Goal: Transaction & Acquisition: Purchase product/service

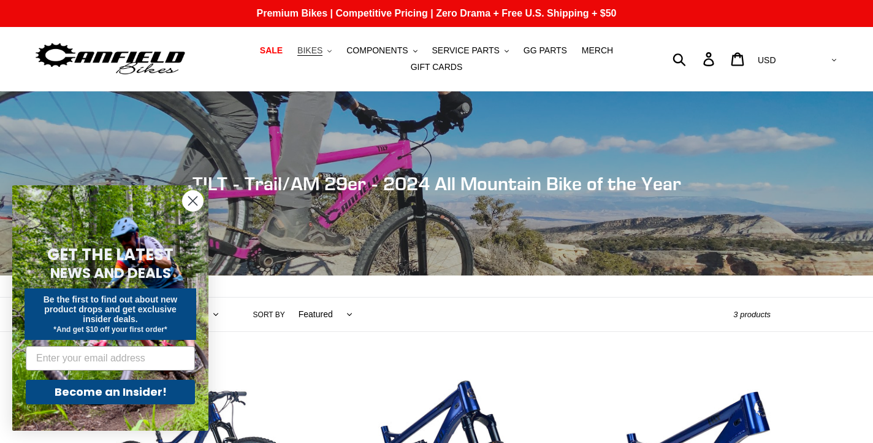
click at [318, 50] on span "BIKES" at bounding box center [309, 50] width 25 height 10
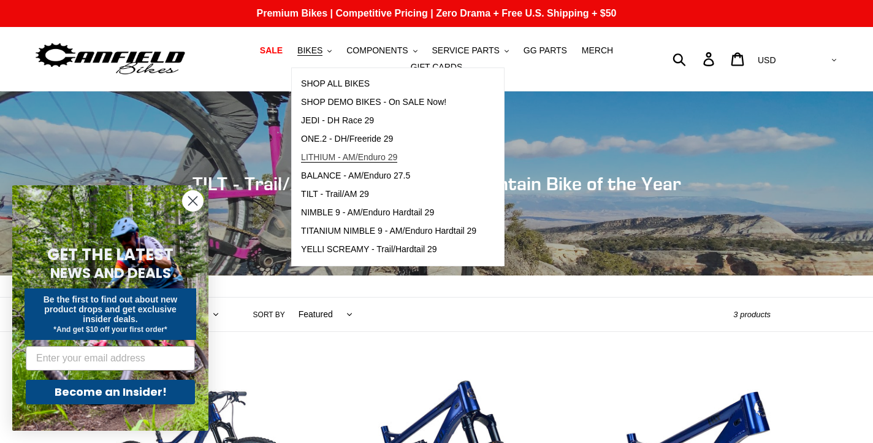
click at [322, 150] on link "LITHIUM - AM/Enduro 29" at bounding box center [389, 157] width 194 height 18
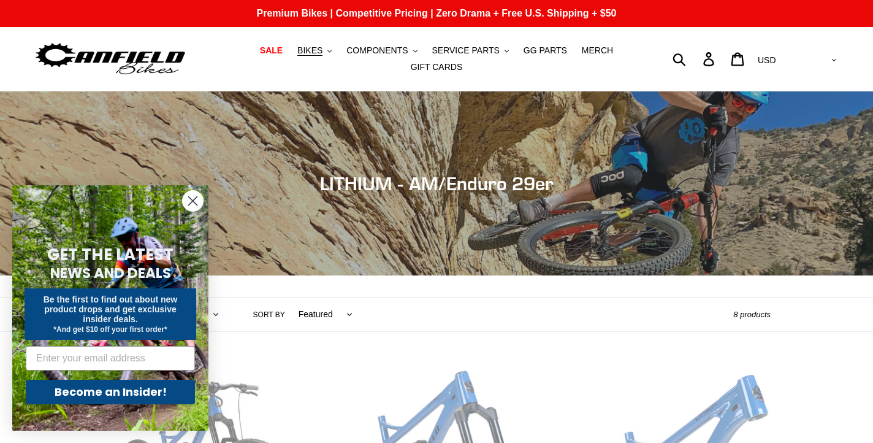
click at [324, 40] on nav "SALE BIKES .cls-1{fill:#231f20} SHOP ALL BIKES SHOP DEMO BIKES - On SALE Now! J…" at bounding box center [436, 59] width 403 height 64
click at [322, 47] on span "BIKES" at bounding box center [309, 50] width 25 height 10
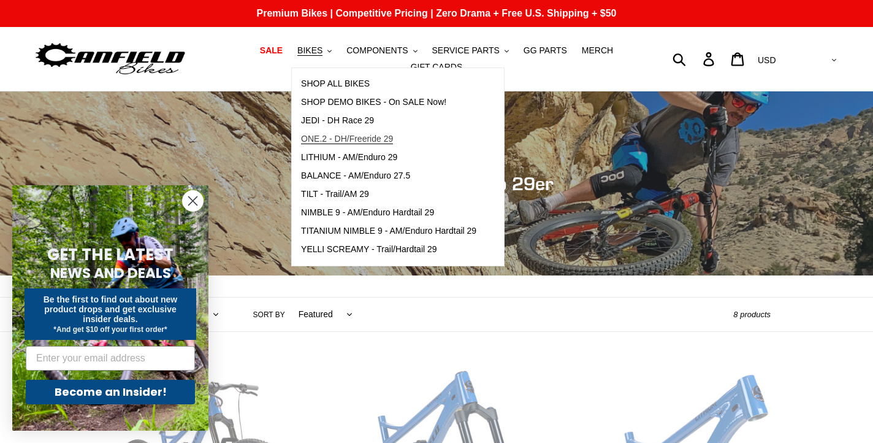
click at [379, 134] on span "ONE.2 - DH/Freeride 29" at bounding box center [347, 139] width 92 height 10
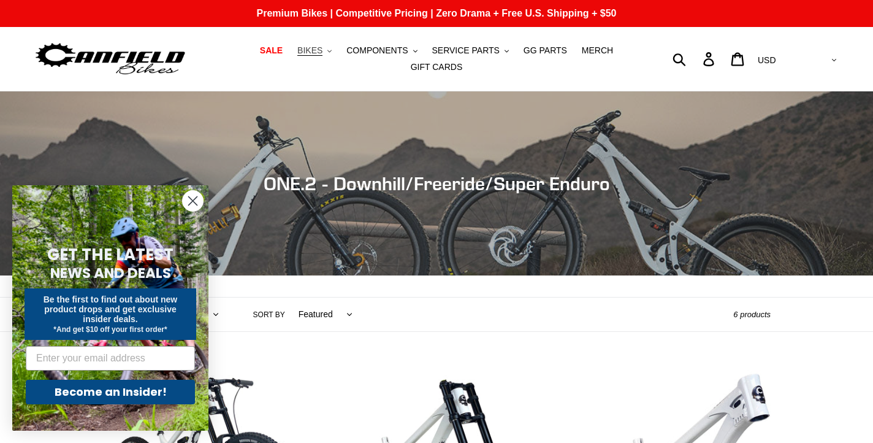
click at [307, 45] on span "BIKES" at bounding box center [309, 50] width 25 height 10
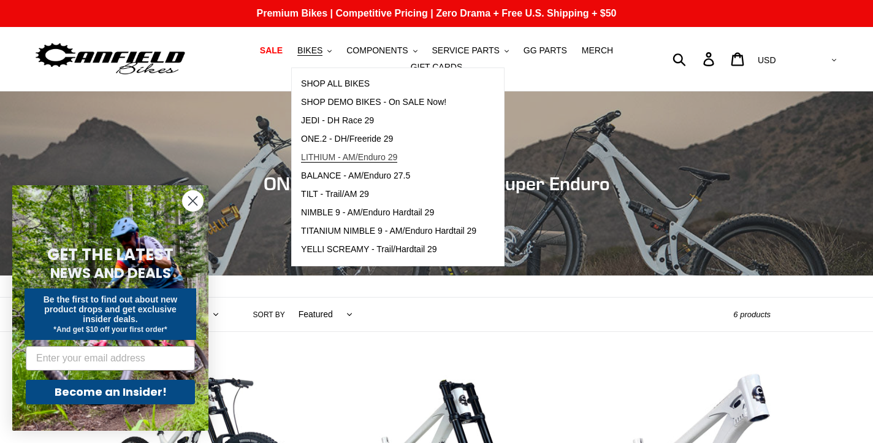
click at [355, 160] on span "LITHIUM - AM/Enduro 29" at bounding box center [349, 157] width 96 height 10
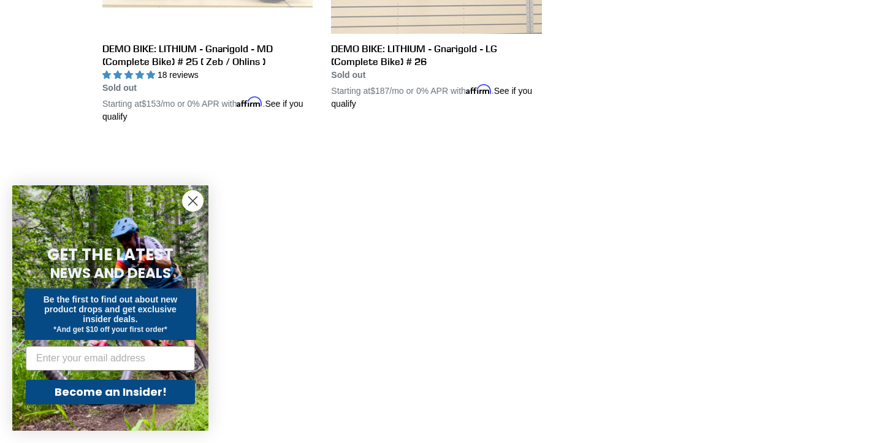
scroll to position [1358, 0]
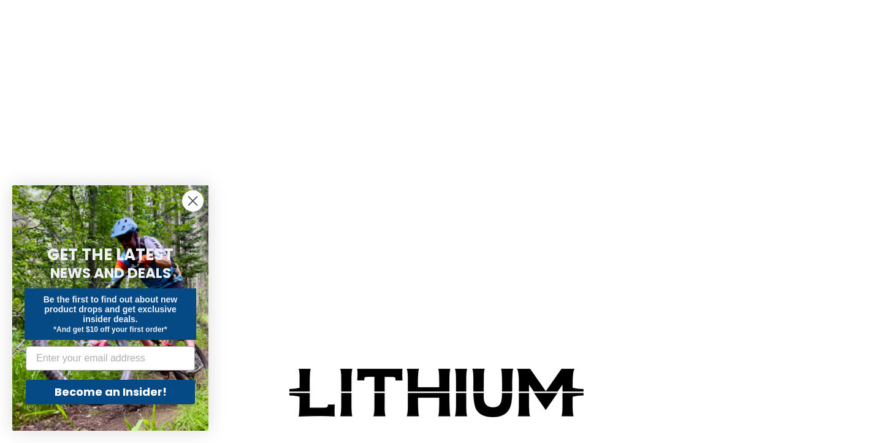
click at [194, 207] on circle "Close dialog" at bounding box center [193, 201] width 20 height 20
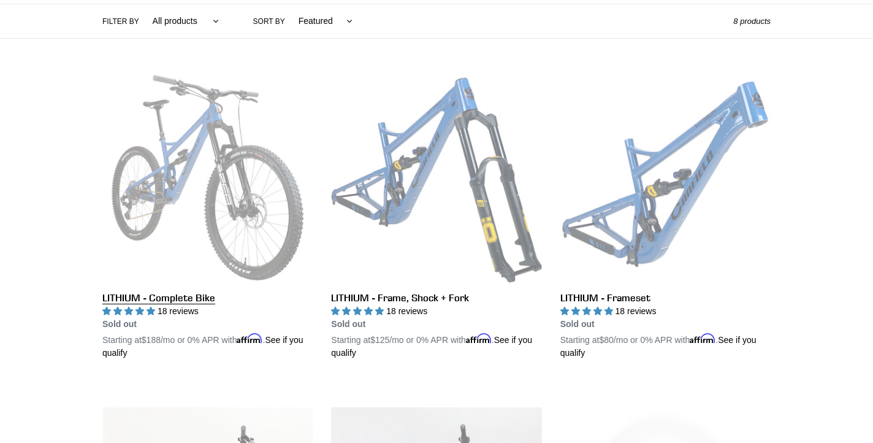
scroll to position [307, 0]
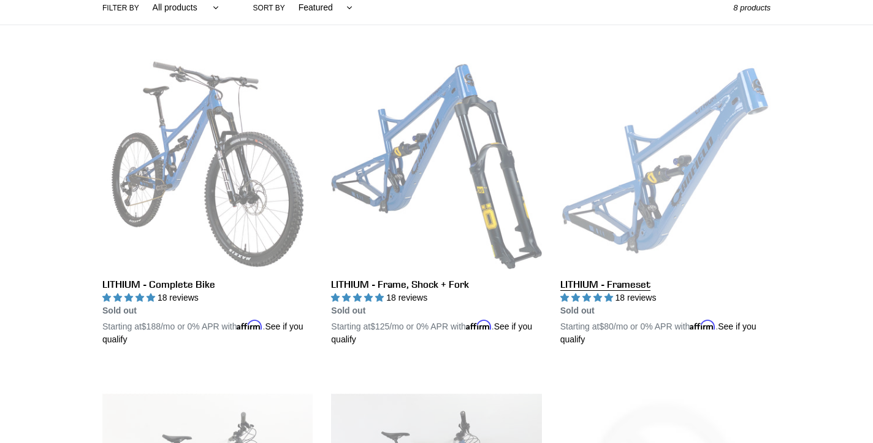
click at [650, 168] on link "LITHIUM - Frameset" at bounding box center [666, 202] width 210 height 287
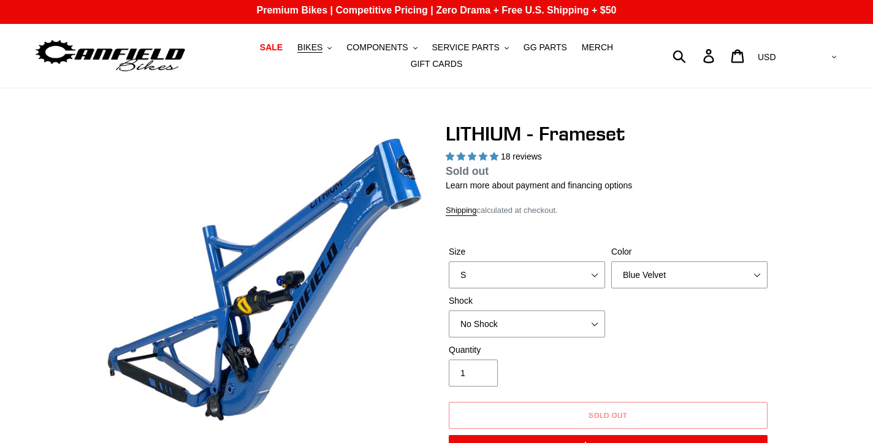
scroll to position [169, 0]
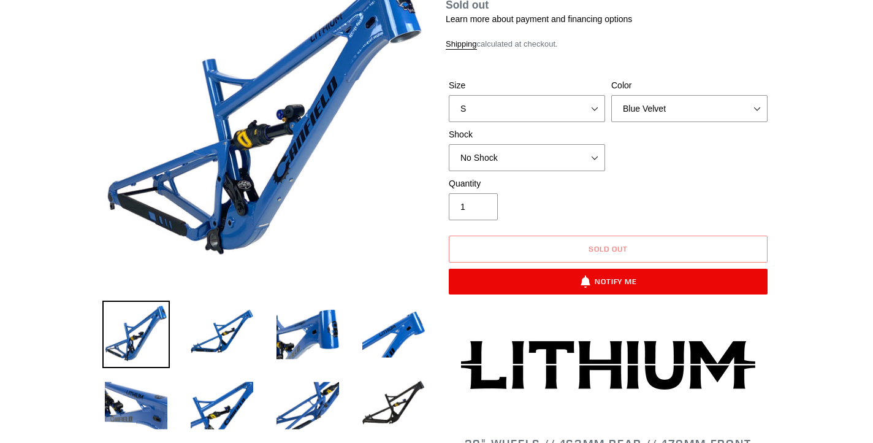
select select "highest-rating"
click at [672, 111] on select "Blue Velvet Stealth Black" at bounding box center [689, 108] width 156 height 27
select select "Stealth Black"
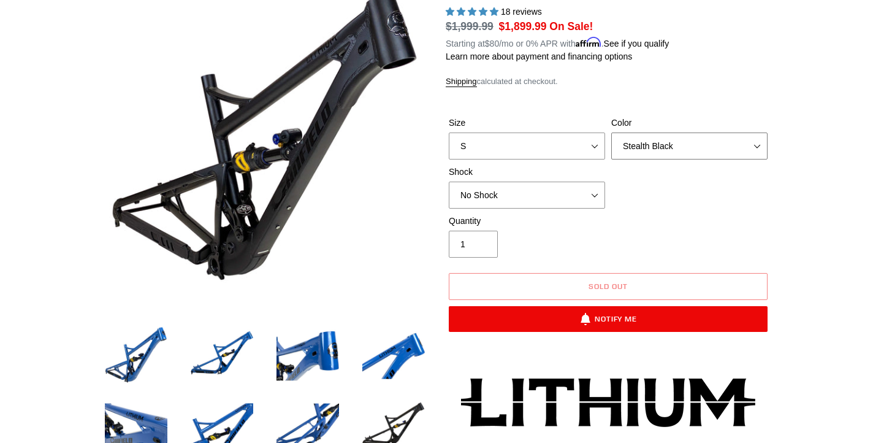
scroll to position [124, 0]
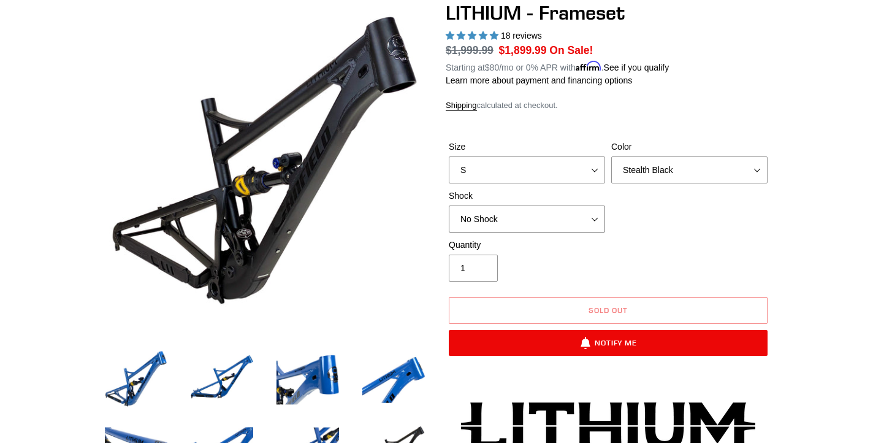
click at [554, 218] on select "No Shock Öhlins TTX2 Air Cane Creek DB Kitsuma Air Fox FLOAT X2 Factory Cane Cr…" at bounding box center [527, 218] width 156 height 27
select select "Fox FLOAT X2 Factory"
click at [525, 213] on select "No Shock Öhlins TTX2 Air Cane Creek DB Kitsuma Air Fox FLOAT X2 Factory Cane Cr…" at bounding box center [527, 218] width 156 height 27
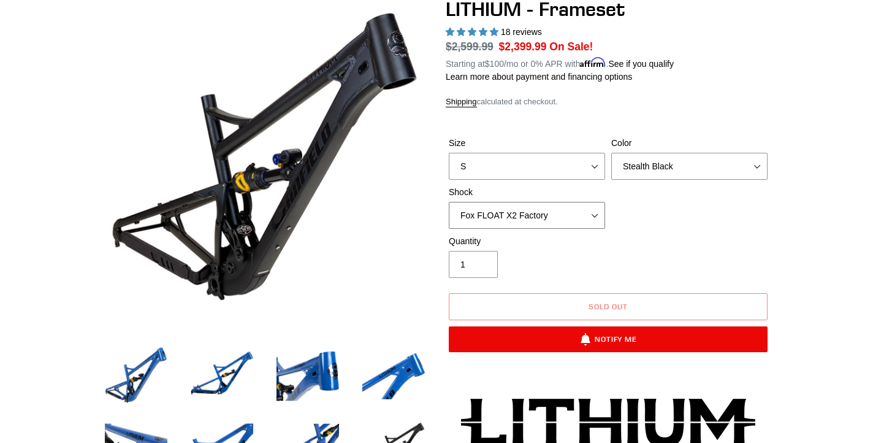
scroll to position [132, 0]
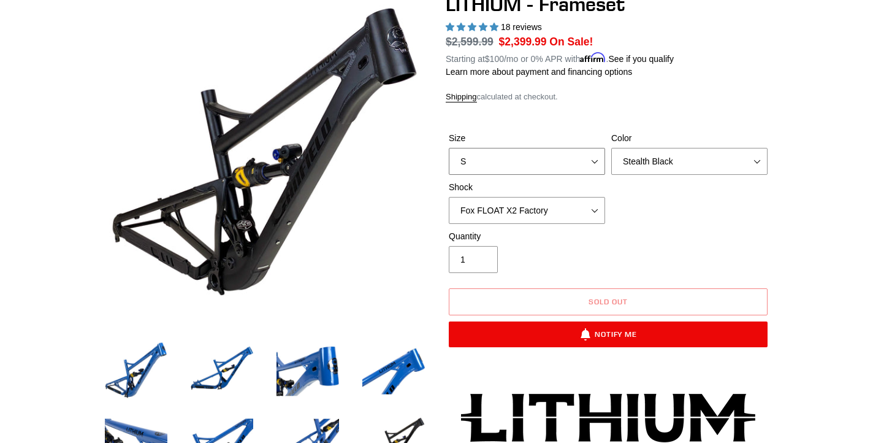
click at [556, 161] on select "S M L XL" at bounding box center [527, 161] width 156 height 27
select select "M"
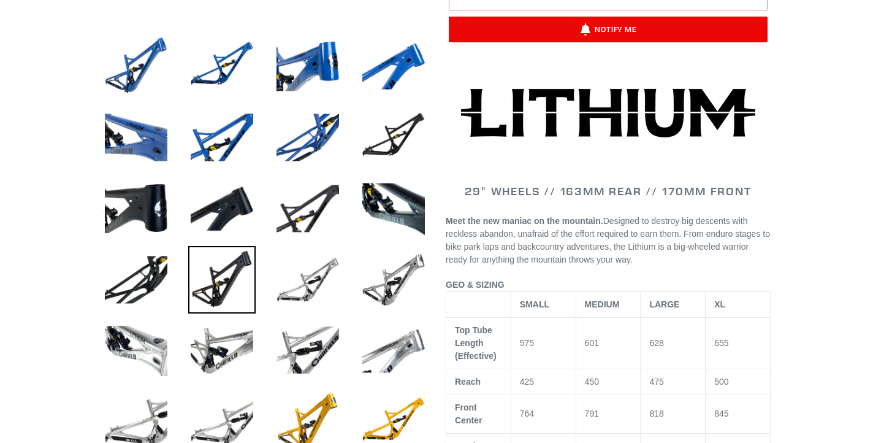
scroll to position [444, 0]
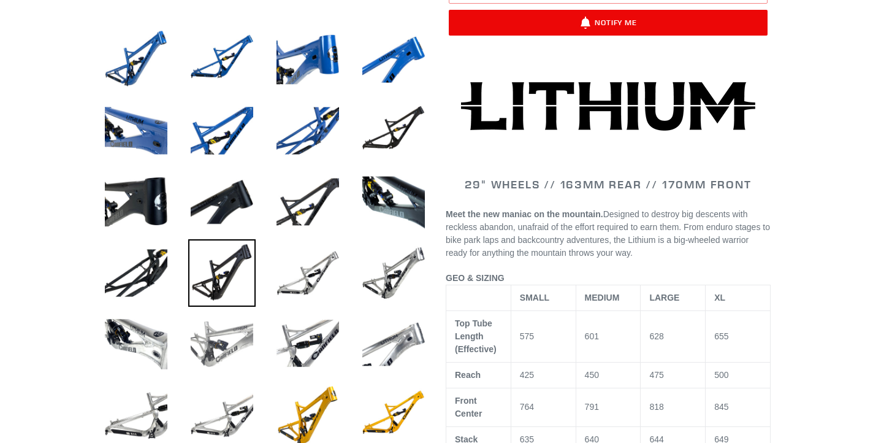
click at [229, 338] on img at bounding box center [221, 343] width 67 height 67
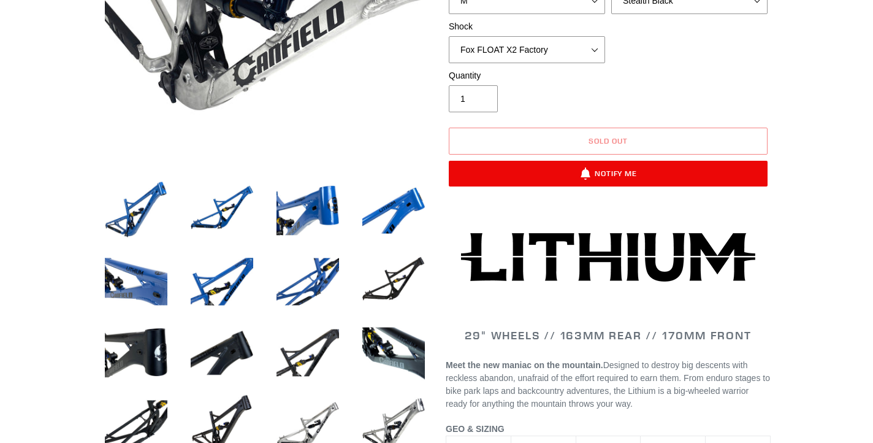
scroll to position [52, 0]
